Goal: Transaction & Acquisition: Purchase product/service

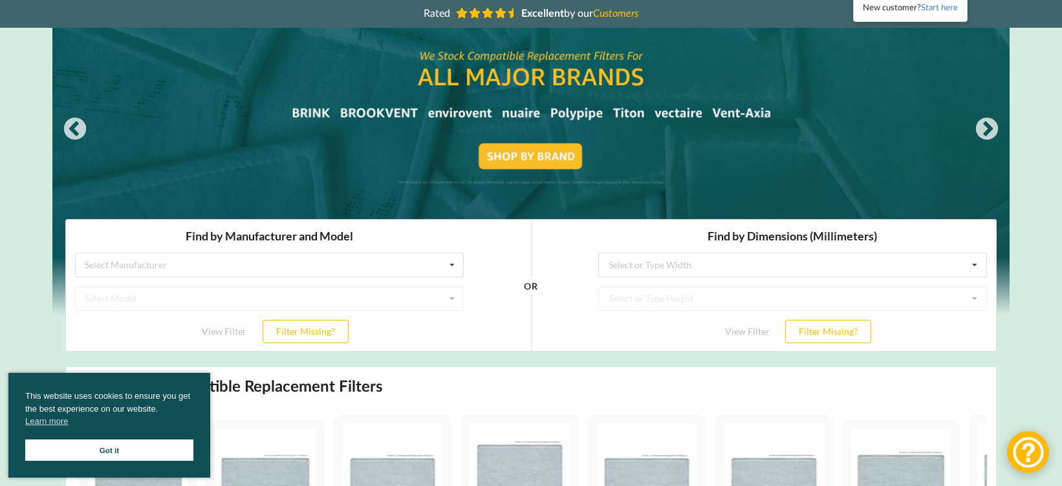
scroll to position [105, 0]
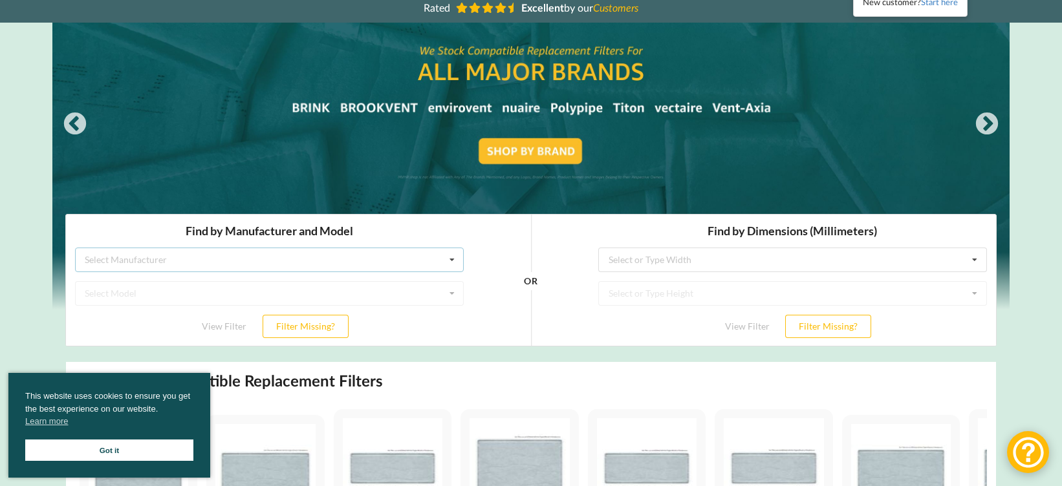
click at [142, 260] on div "Select Manufacturer" at bounding box center [126, 259] width 82 height 9
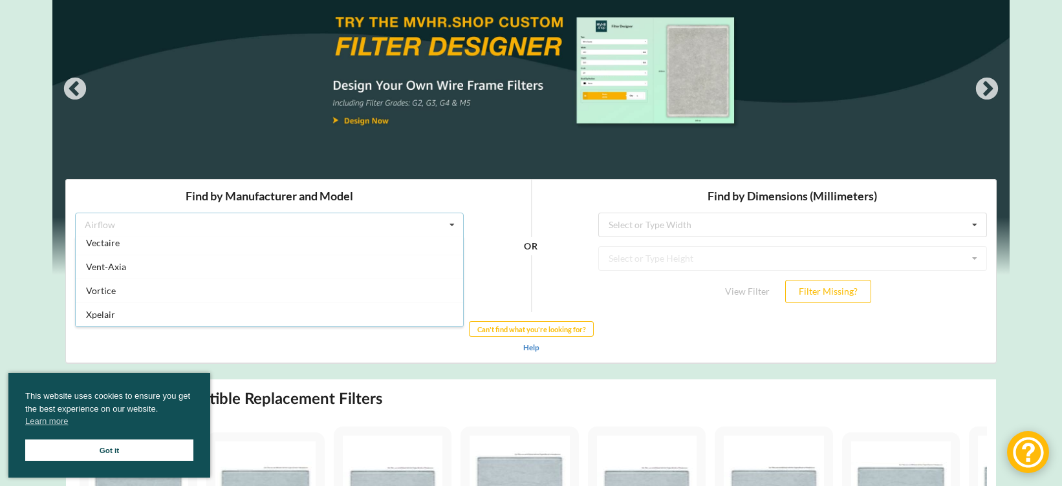
scroll to position [0, 0]
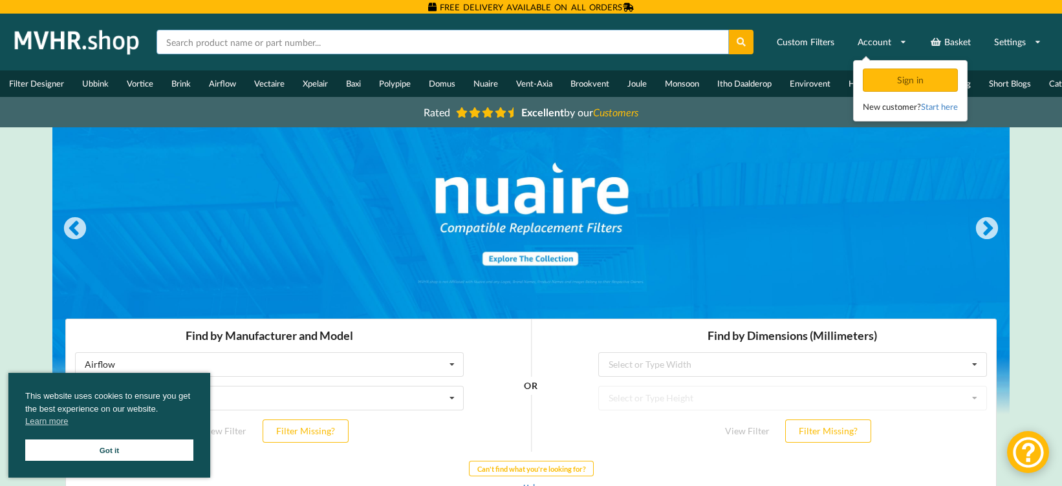
click at [199, 44] on input "text" at bounding box center [442, 42] width 572 height 25
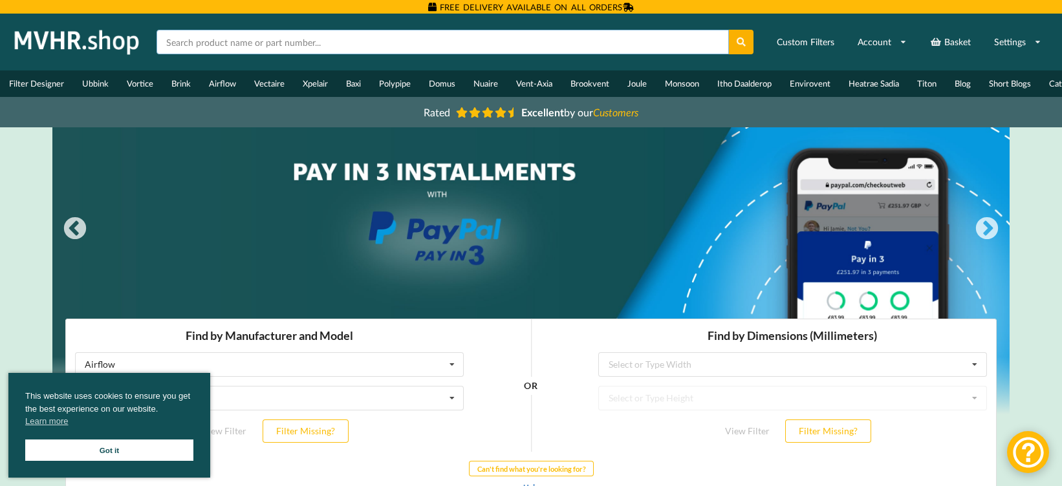
type input "g"
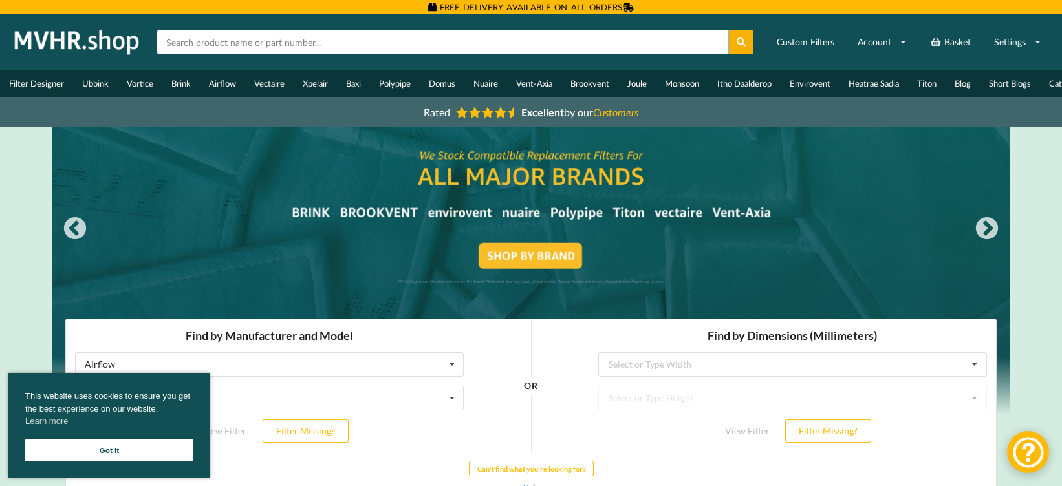
paste input "Vireo HR155CM Filters"
type input "Vireo HR155CM Filters"
click at [729, 30] on button at bounding box center [741, 42] width 25 height 25
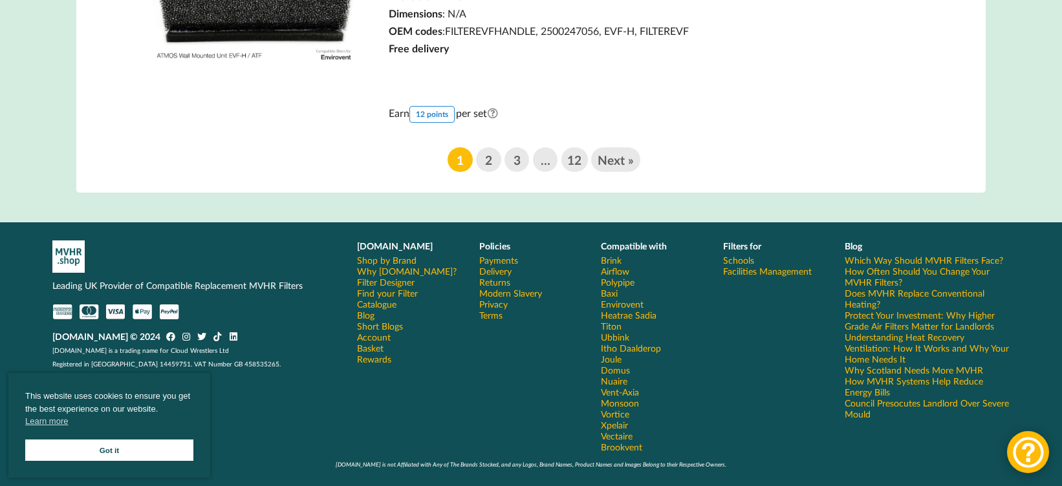
scroll to position [2898, 0]
